Goal: Task Accomplishment & Management: Complete application form

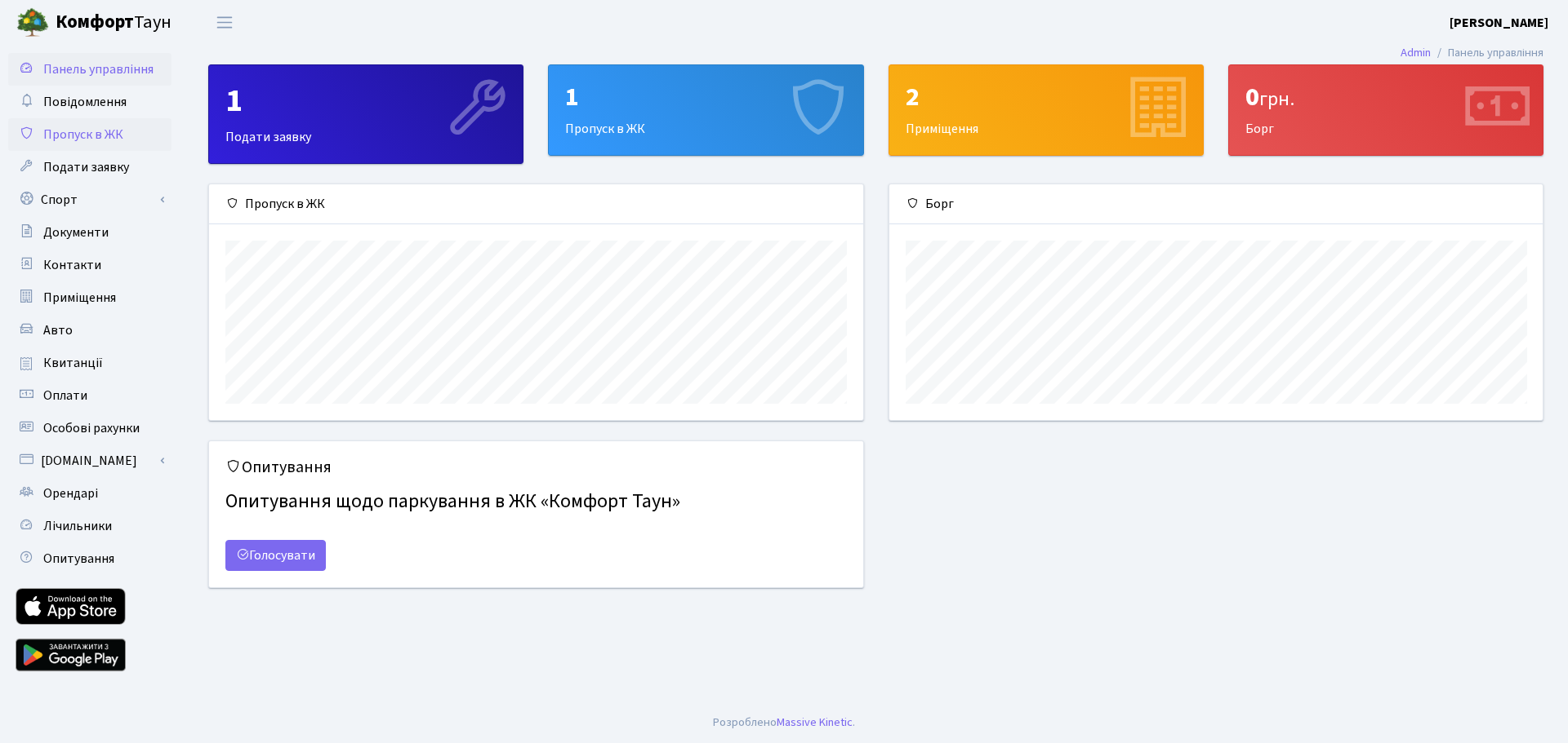
scroll to position [236, 653]
click at [102, 139] on span "Пропуск в ЖК" at bounding box center [83, 135] width 80 height 18
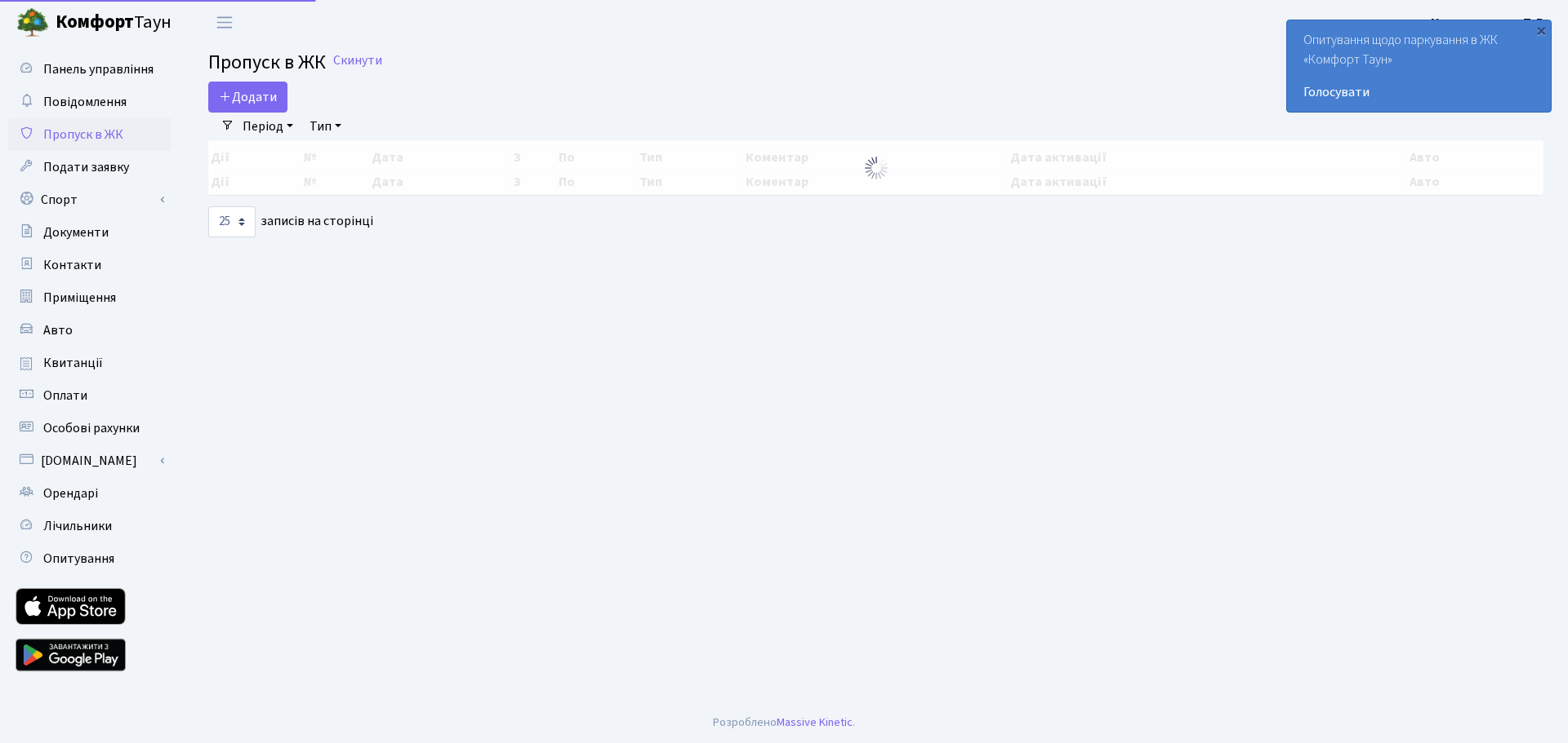
select select "25"
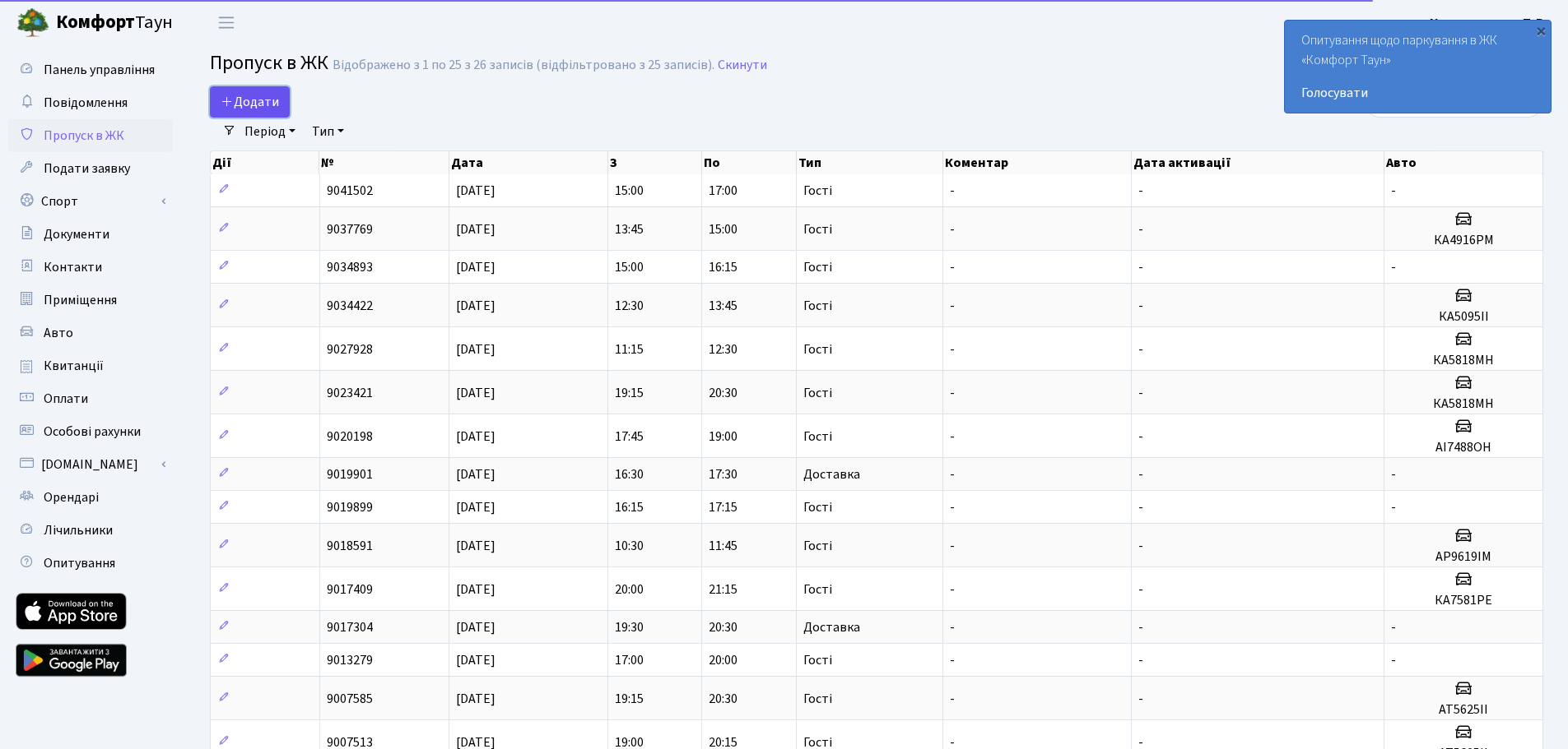
click at [247, 106] on span "Додати" at bounding box center [249, 102] width 59 height 18
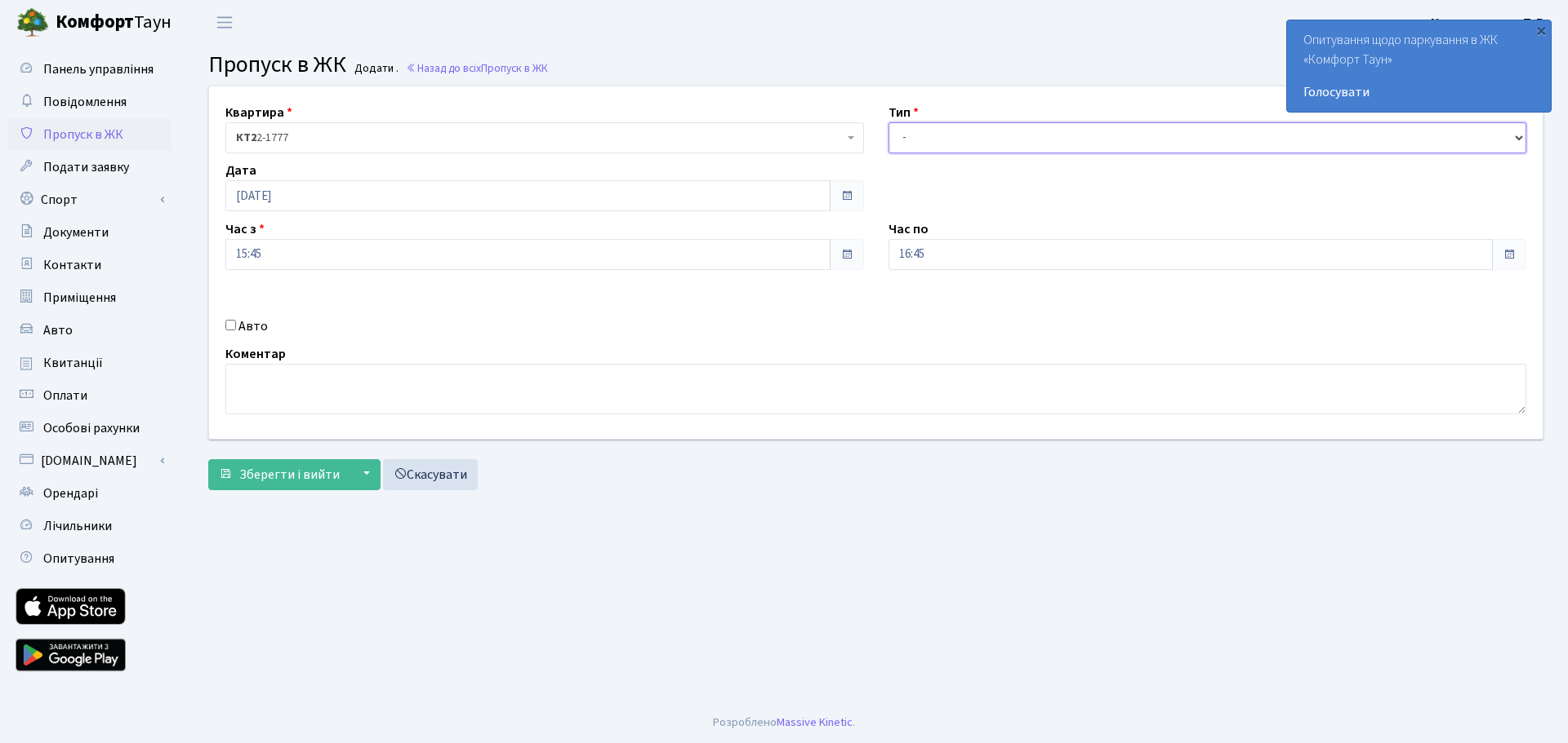
click at [976, 134] on select "- Доставка Таксі Гості Сервіс" at bounding box center [1207, 137] width 639 height 31
select select "1"
click at [888, 122] on select "- Доставка Таксі Гості Сервіс" at bounding box center [1207, 137] width 639 height 31
click at [716, 256] on input "15:45" at bounding box center [528, 254] width 605 height 31
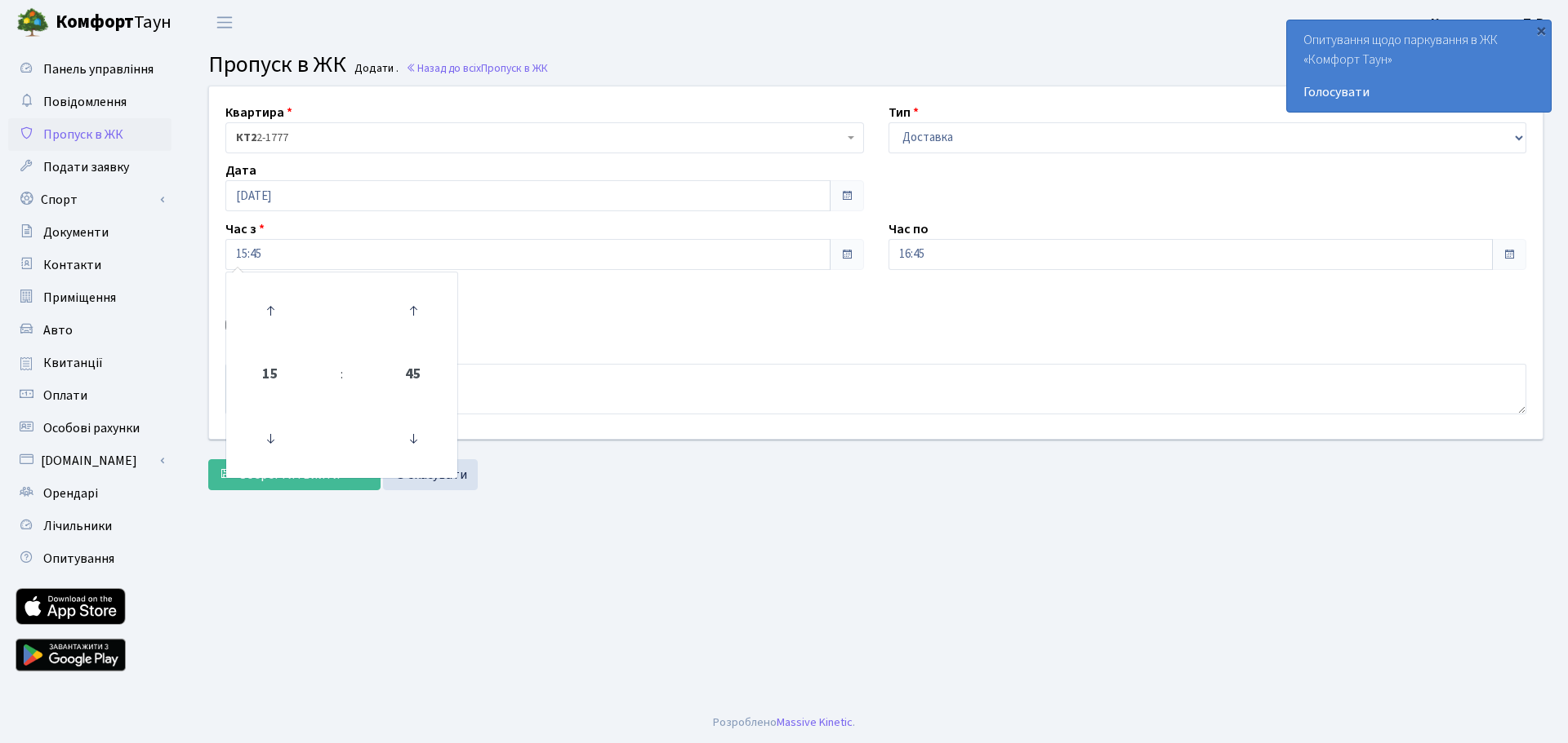
click at [973, 305] on div "Квартира <b>КТ2</b>&nbsp;&nbsp;&nbsp;2-1777 <b>КТ</b>&nbsp;&nbsp;&nbsp;&nbsp;6-…" at bounding box center [875, 262] width 1357 height 352
click at [1511, 246] on span at bounding box center [1508, 254] width 34 height 31
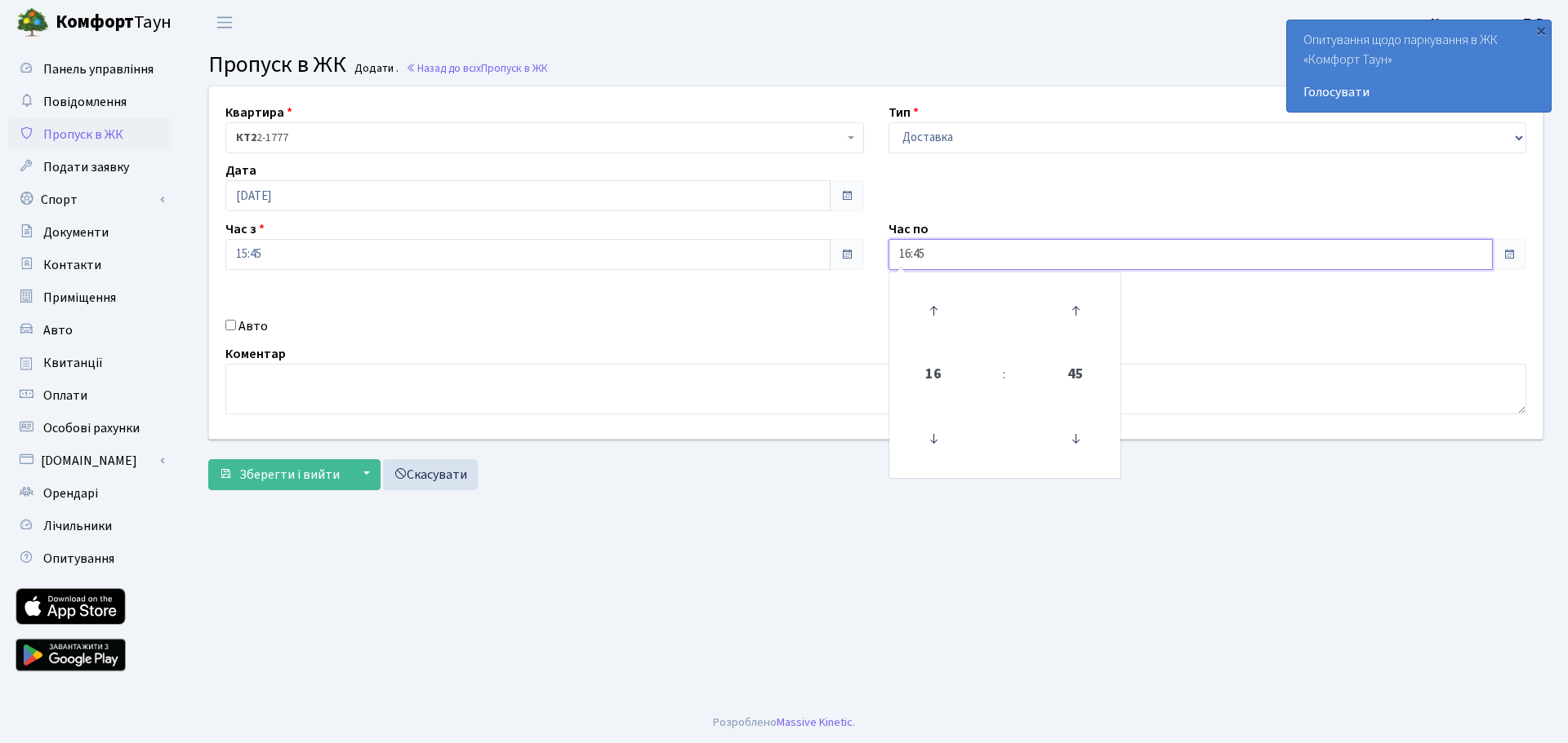
click at [1476, 255] on input "16:45" at bounding box center [1190, 254] width 605 height 31
click at [692, 323] on div "Авто" at bounding box center [544, 327] width 663 height 19
click at [388, 132] on span "КТ2 2-1777" at bounding box center [540, 137] width 608 height 17
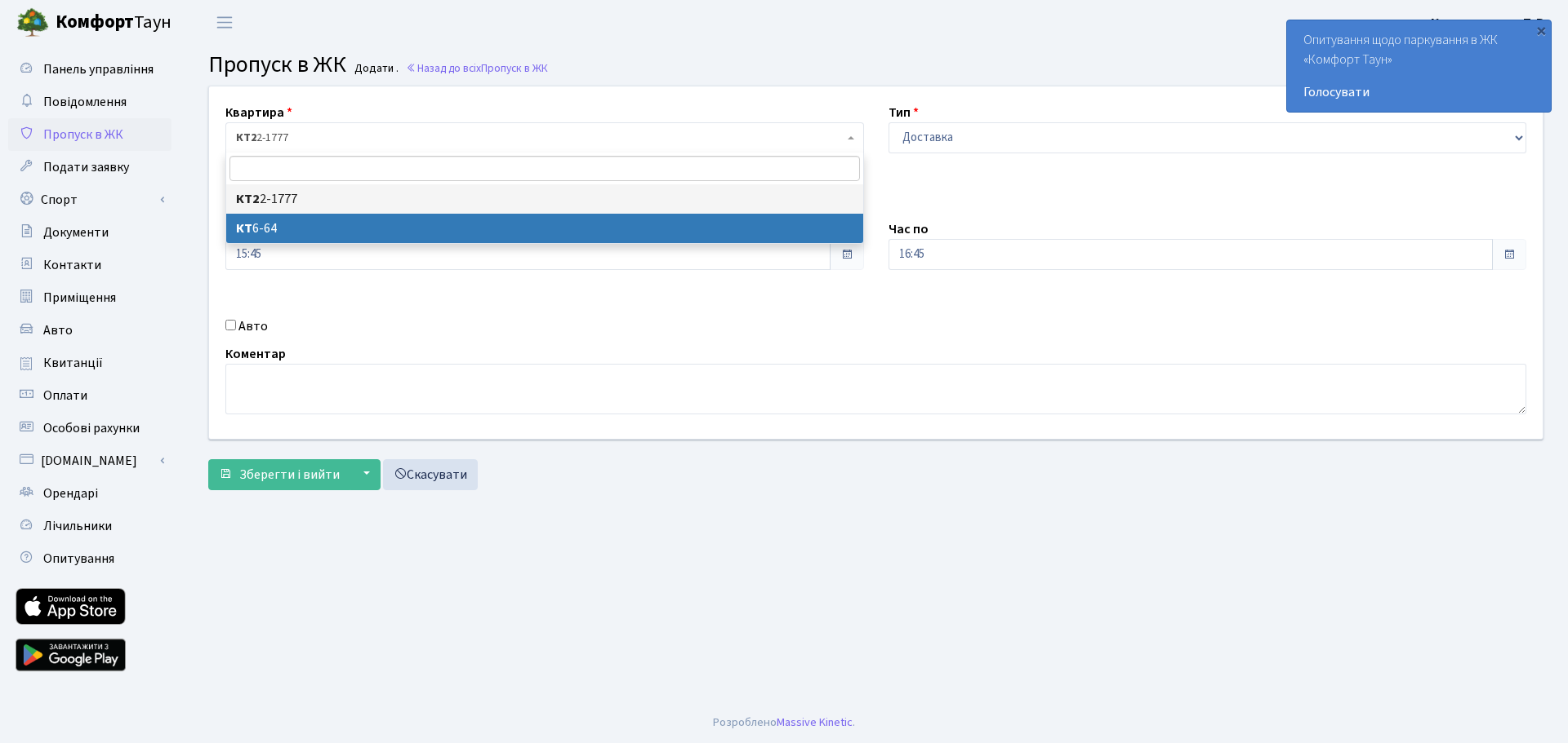
select select "5289"
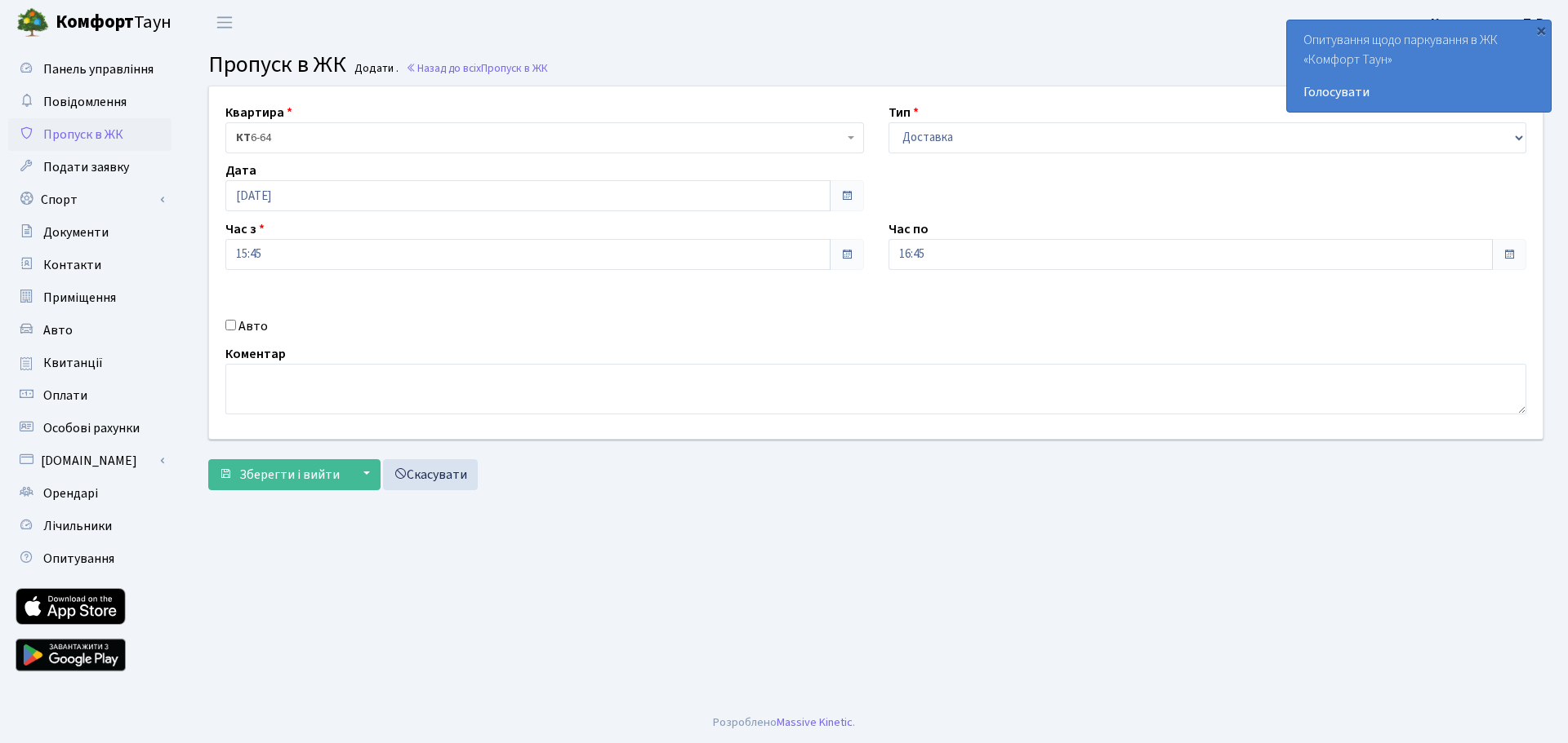
click at [452, 319] on div "Авто" at bounding box center [544, 327] width 663 height 19
click at [314, 474] on span "Зберегти і вийти" at bounding box center [290, 474] width 100 height 18
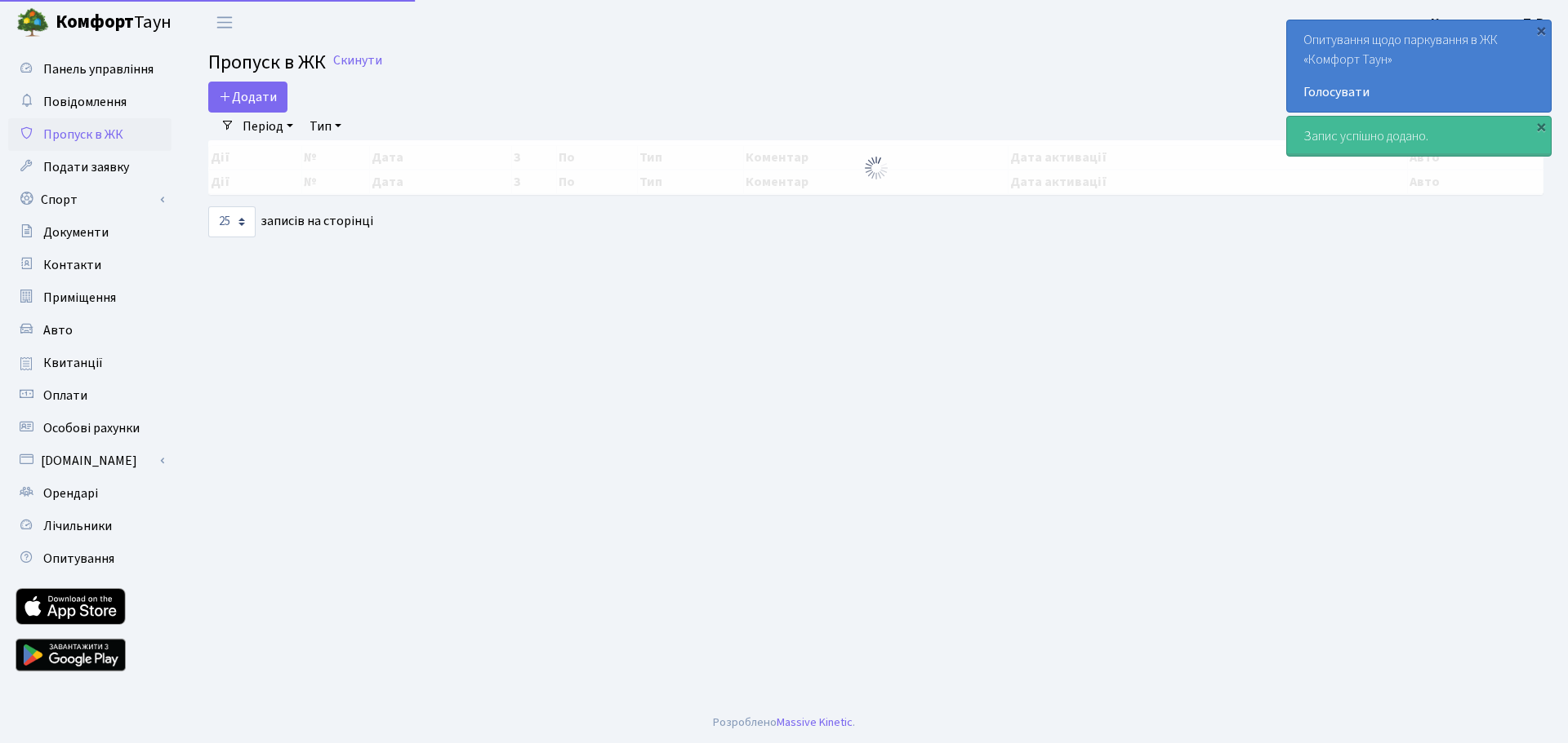
select select "25"
